Goal: Book appointment/travel/reservation

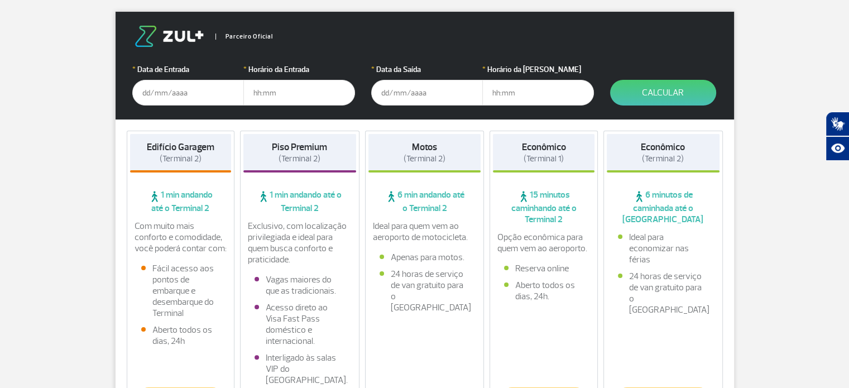
scroll to position [74, 0]
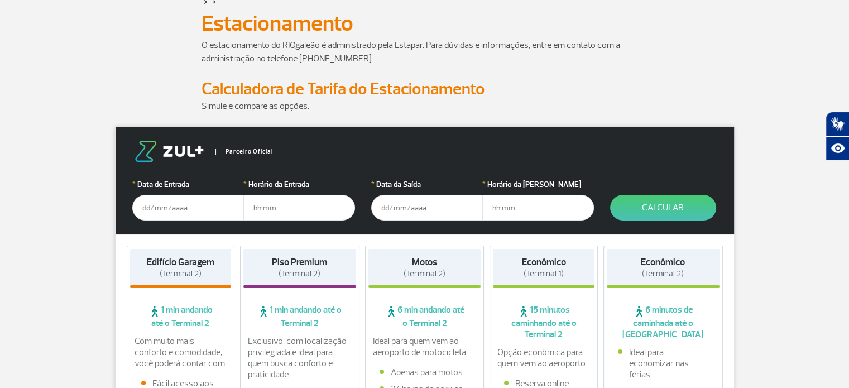
click at [167, 205] on input "text" at bounding box center [188, 208] width 112 height 26
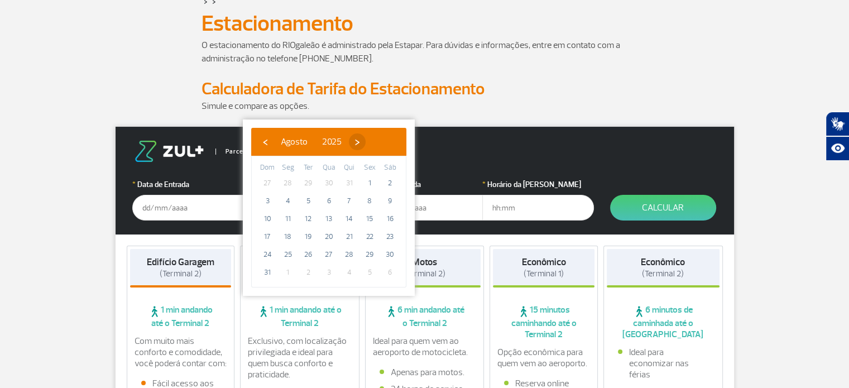
click at [365, 142] on span "›" at bounding box center [357, 141] width 17 height 17
click at [348, 236] on span "25" at bounding box center [349, 237] width 18 height 18
type input "[DATE]"
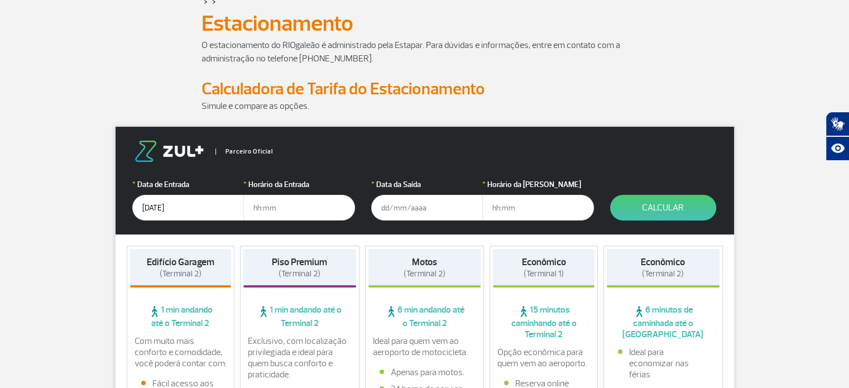
click at [290, 215] on input "text" at bounding box center [299, 208] width 112 height 26
type input "01:00"
click at [387, 211] on input "text" at bounding box center [427, 208] width 112 height 26
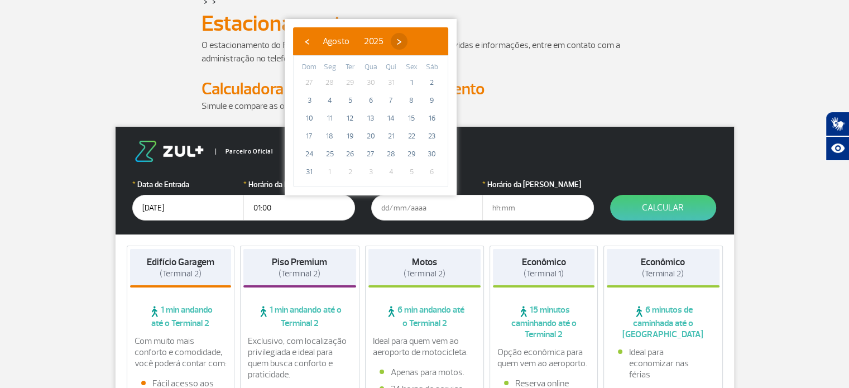
click at [407, 46] on span "›" at bounding box center [399, 41] width 17 height 17
click at [330, 155] on span "29" at bounding box center [330, 154] width 18 height 18
type input "[DATE]"
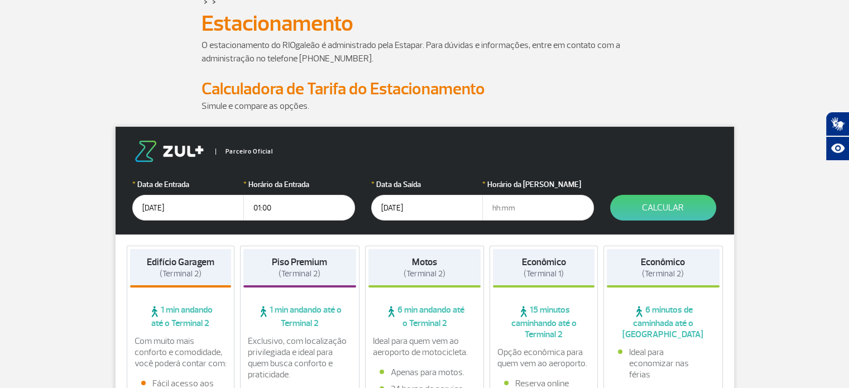
click at [509, 209] on input "text" at bounding box center [538, 208] width 112 height 26
type input "22:00"
click at [670, 205] on button "Calcular" at bounding box center [663, 208] width 106 height 26
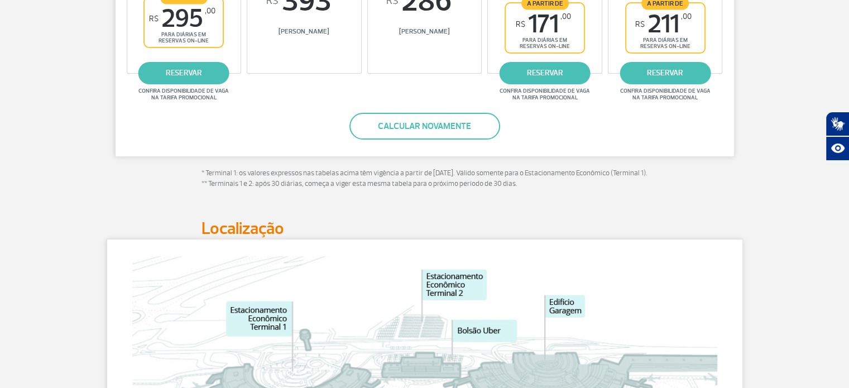
scroll to position [0, 0]
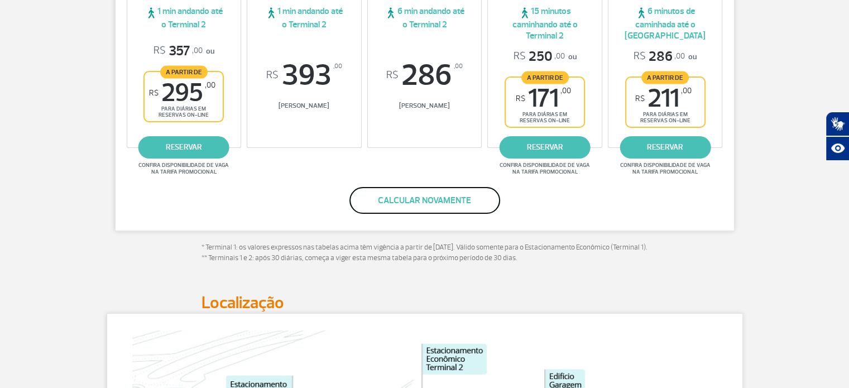
click at [420, 194] on button "Calcular novamente" at bounding box center [424, 200] width 151 height 27
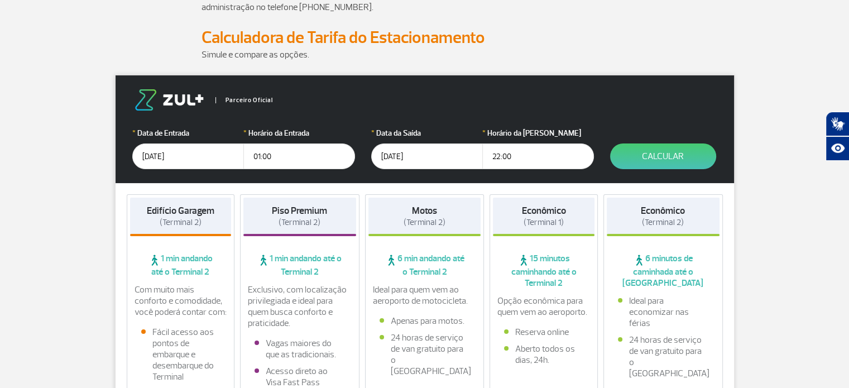
scroll to position [75, 0]
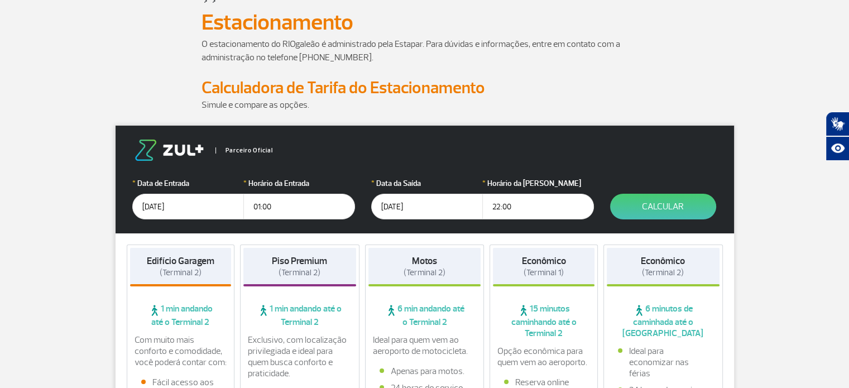
click at [651, 207] on button "Calcular" at bounding box center [663, 207] width 106 height 26
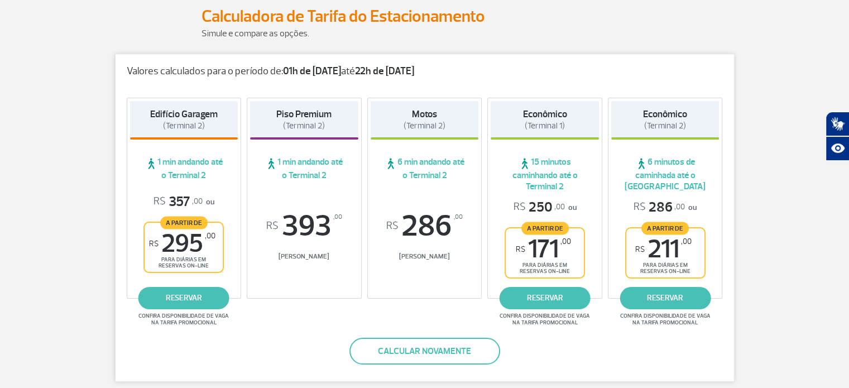
scroll to position [150, 0]
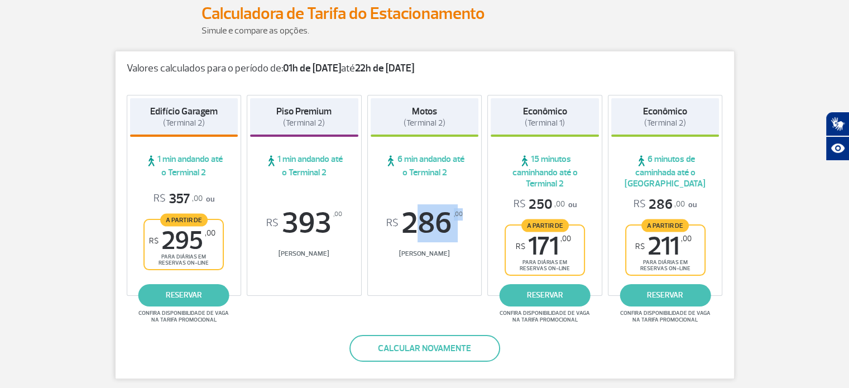
drag, startPoint x: 402, startPoint y: 220, endPoint x: 447, endPoint y: 225, distance: 45.4
click at [461, 220] on span "R$ 286 ,00" at bounding box center [425, 223] width 108 height 30
click at [400, 227] on span "R$ 286 ,00" at bounding box center [425, 223] width 108 height 30
drag, startPoint x: 408, startPoint y: 252, endPoint x: 454, endPoint y: 252, distance: 46.3
click at [454, 252] on span "[PERSON_NAME]" at bounding box center [425, 253] width 108 height 8
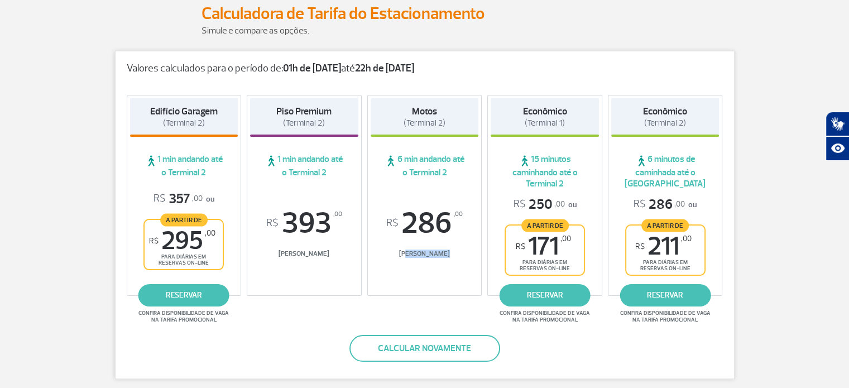
click at [415, 260] on div "R$ 286 ,00 [PERSON_NAME]" at bounding box center [425, 238] width 108 height 61
drag, startPoint x: 652, startPoint y: 199, endPoint x: 674, endPoint y: 200, distance: 21.8
click at [674, 200] on span "R$ 286 ,00" at bounding box center [658, 204] width 51 height 17
drag, startPoint x: 650, startPoint y: 203, endPoint x: 682, endPoint y: 203, distance: 32.9
click at [682, 203] on span "R$ 286 ,00" at bounding box center [658, 204] width 51 height 17
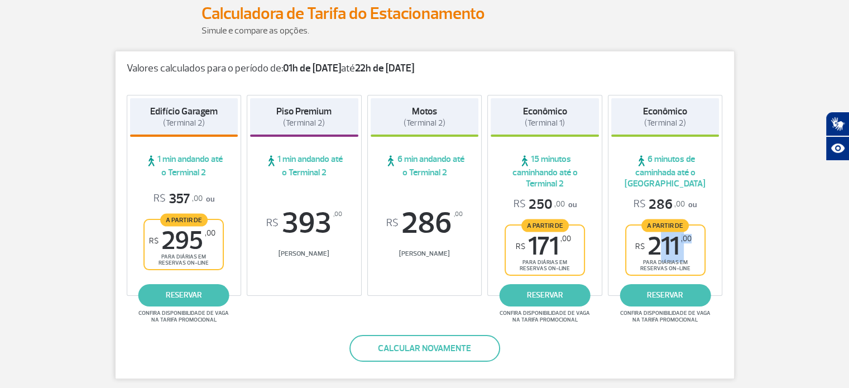
drag, startPoint x: 653, startPoint y: 244, endPoint x: 691, endPoint y: 243, distance: 38.5
click at [692, 242] on div "A partir de R$ 211 ,00 para diárias em reservas on-line" at bounding box center [665, 249] width 80 height 51
click at [660, 267] on span "para diárias em reservas on-line" at bounding box center [665, 265] width 59 height 13
drag, startPoint x: 643, startPoint y: 258, endPoint x: 695, endPoint y: 270, distance: 53.2
click at [695, 270] on div "A partir de R$ 211 ,00 para diárias em reservas on-line" at bounding box center [665, 249] width 80 height 51
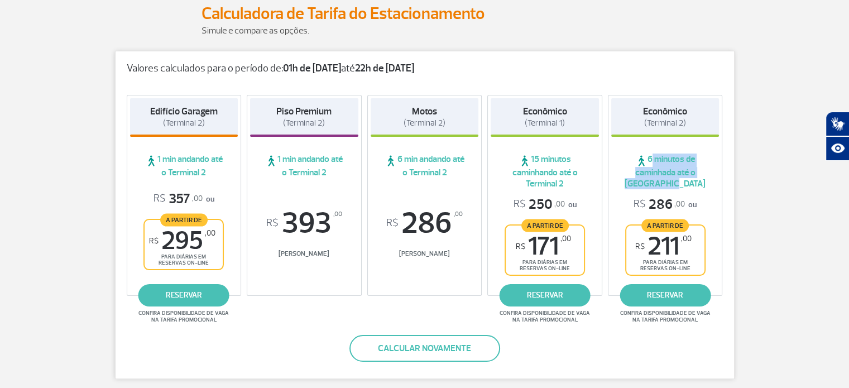
drag, startPoint x: 650, startPoint y: 156, endPoint x: 689, endPoint y: 185, distance: 49.4
click at [690, 185] on span "6 minutos de caminhada até o [GEOGRAPHIC_DATA]" at bounding box center [665, 171] width 108 height 36
drag, startPoint x: 167, startPoint y: 236, endPoint x: 219, endPoint y: 234, distance: 51.4
click at [219, 234] on div "A partir de R$ 295 ,00 para diárias em reservas on-line" at bounding box center [183, 244] width 80 height 51
click at [646, 108] on strong "Econômico" at bounding box center [665, 111] width 44 height 12
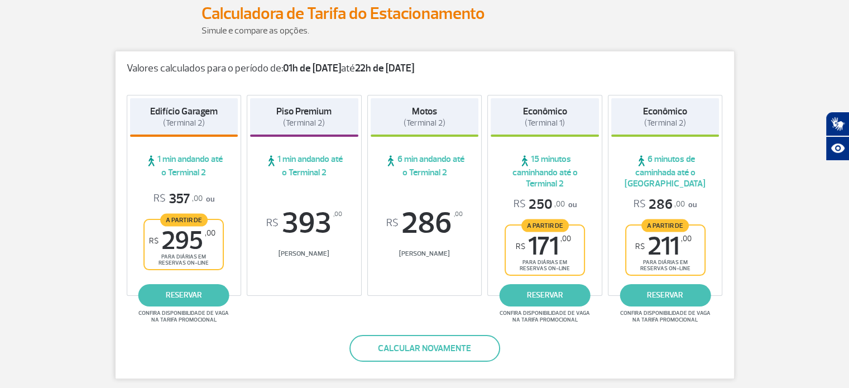
click at [658, 116] on strong "Econômico" at bounding box center [665, 111] width 44 height 12
click at [665, 293] on link "reservar" at bounding box center [664, 295] width 91 height 22
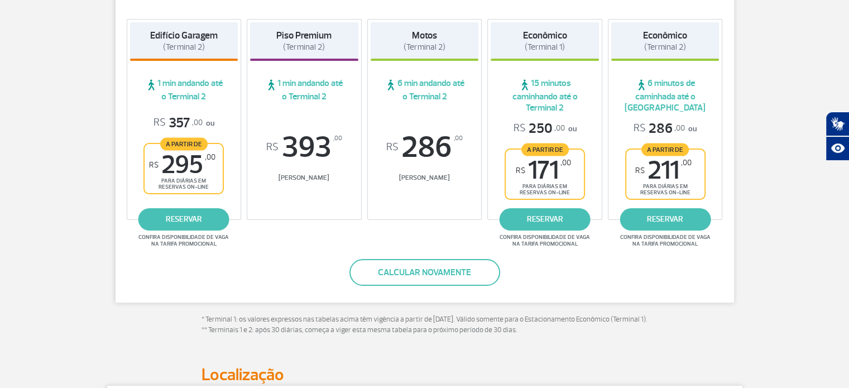
scroll to position [224, 0]
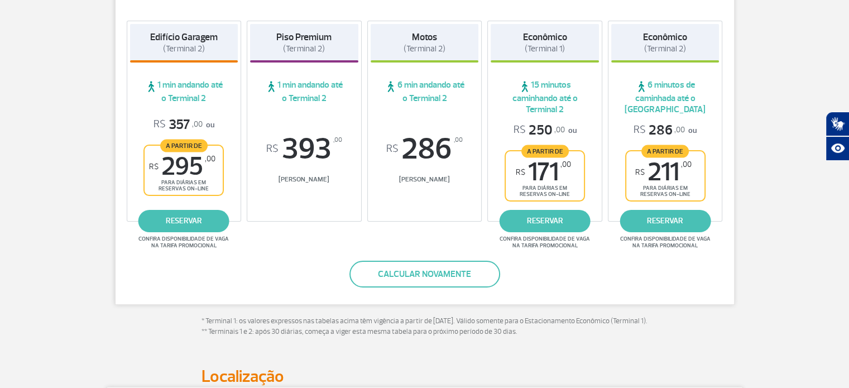
drag, startPoint x: 531, startPoint y: 86, endPoint x: 573, endPoint y: 111, distance: 48.5
click at [573, 111] on span "15 minutos caminhando até o Terminal 2" at bounding box center [544, 97] width 108 height 36
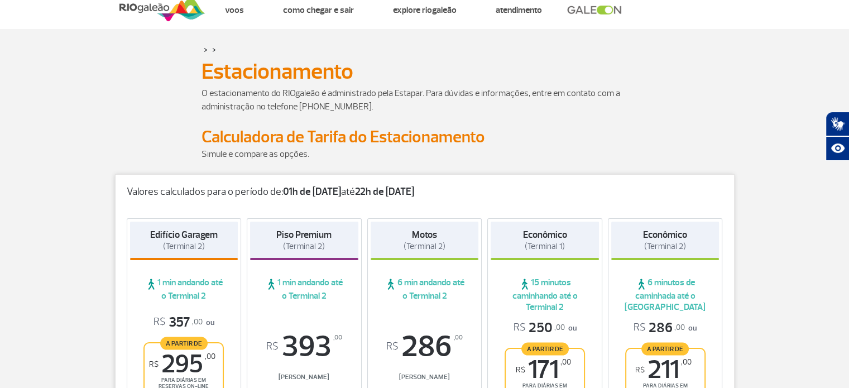
scroll to position [0, 0]
